Goal: Transaction & Acquisition: Purchase product/service

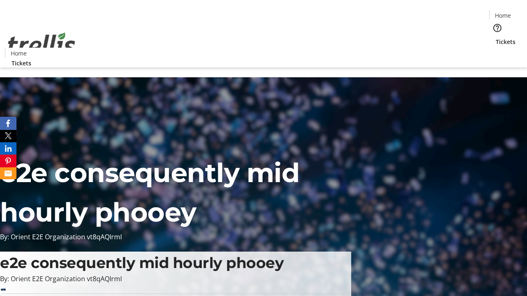
click at [495, 37] on span "Tickets" at bounding box center [505, 41] width 20 height 9
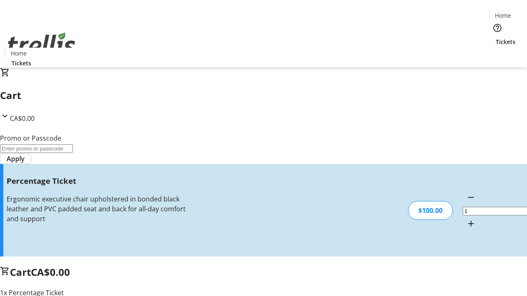
type input "FOO"
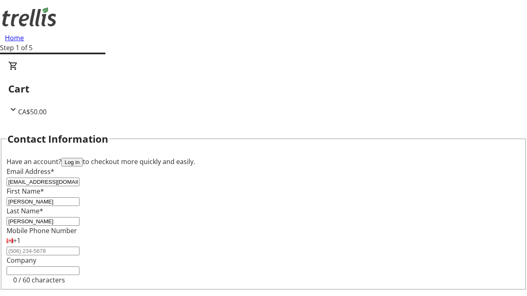
type input "[PERSON_NAME]"
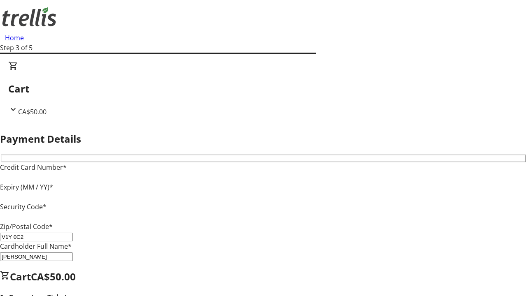
type input "V1Y 0C2"
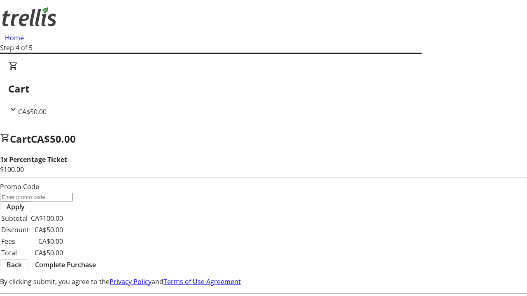
click at [96, 260] on span "Complete Purchase" at bounding box center [65, 265] width 61 height 10
